Goal: Task Accomplishment & Management: Manage account settings

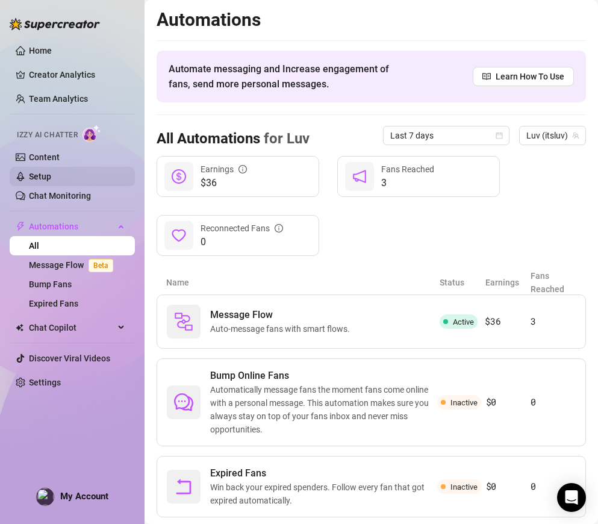
click at [51, 172] on link "Setup" at bounding box center [40, 177] width 22 height 10
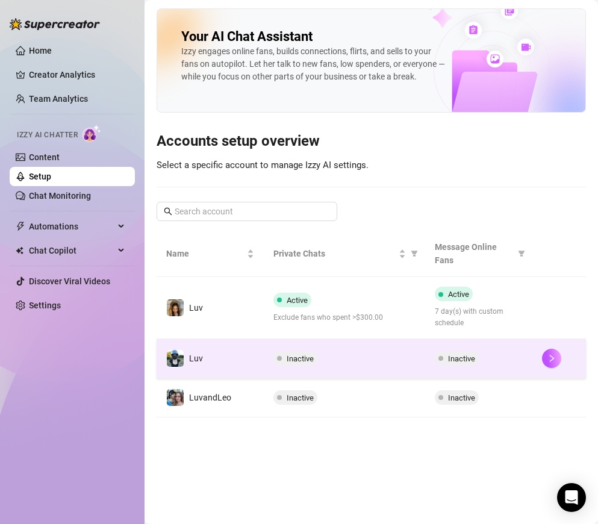
click at [325, 348] on td "Inactive" at bounding box center [344, 358] width 161 height 39
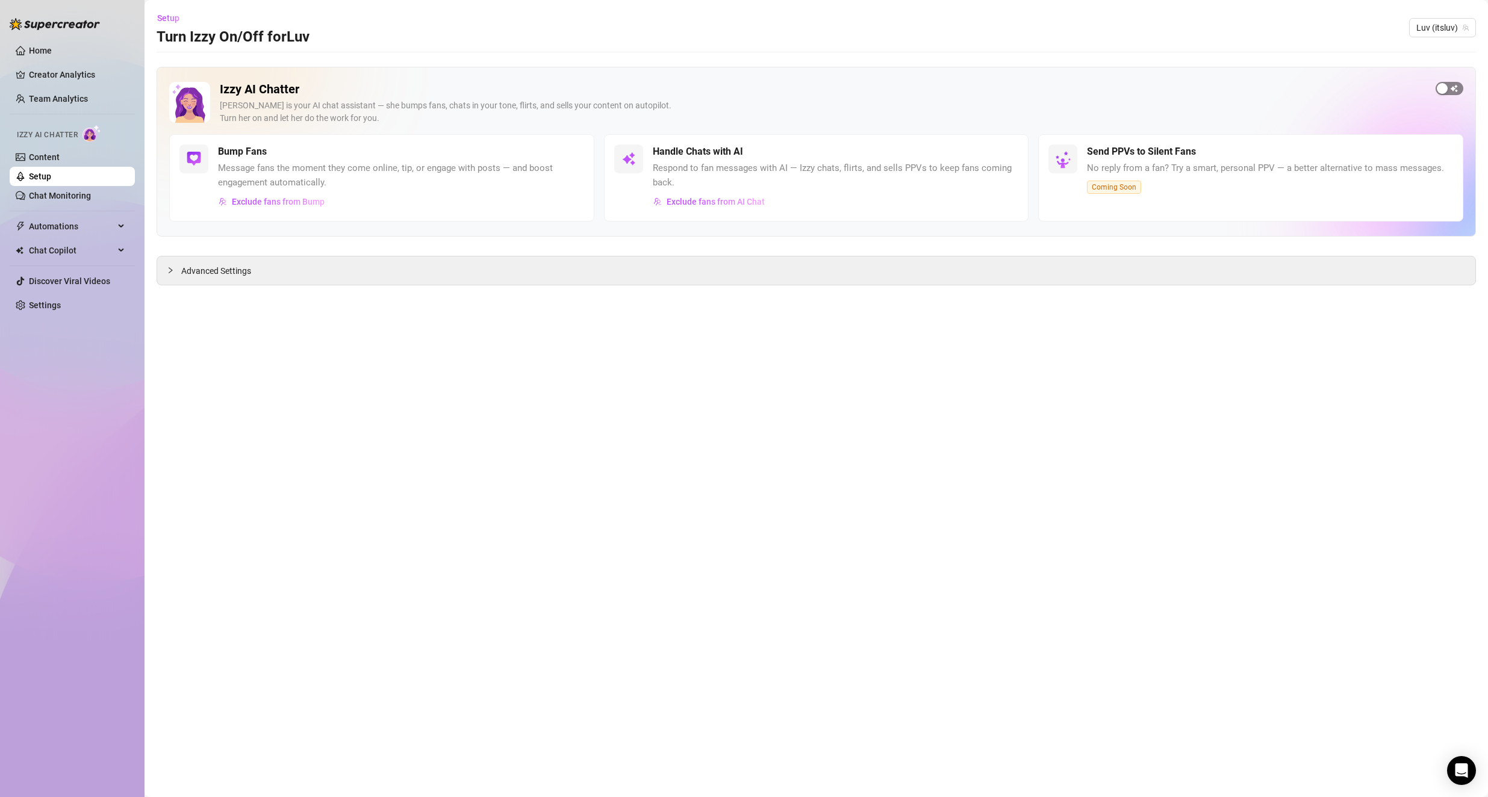
click at [597, 86] on span "button" at bounding box center [1450, 88] width 28 height 13
click at [562, 154] on span "button" at bounding box center [571, 151] width 26 height 13
